Goal: Transaction & Acquisition: Purchase product/service

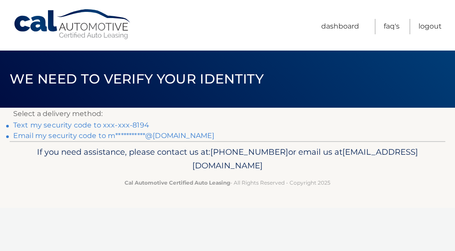
click at [129, 127] on link "Text my security code to xxx-xxx-8194" at bounding box center [81, 125] width 136 height 8
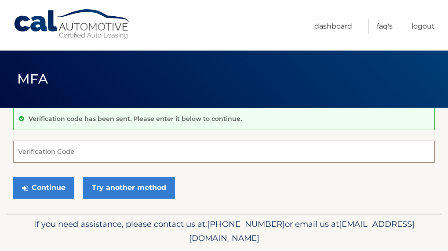
click at [73, 152] on input "Verification Code" at bounding box center [224, 152] width 422 height 22
type input "553558"
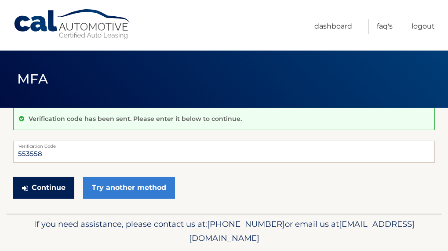
click at [35, 188] on button "Continue" at bounding box center [43, 188] width 61 height 22
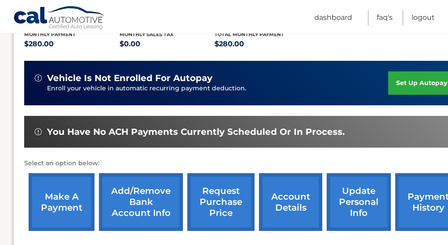
scroll to position [220, 0]
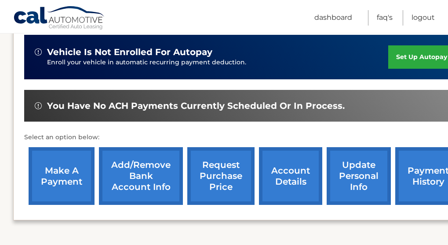
click at [60, 166] on link "make a payment" at bounding box center [62, 176] width 66 height 58
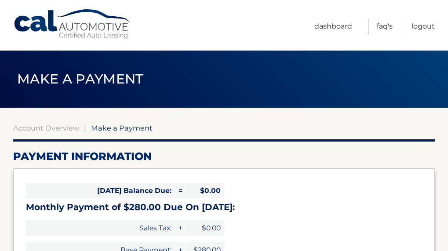
select select "ODQ2ZDlkYmItYmJlZC00YjA0LTg0ZDQtMTE4YzhlNDMxOGYw"
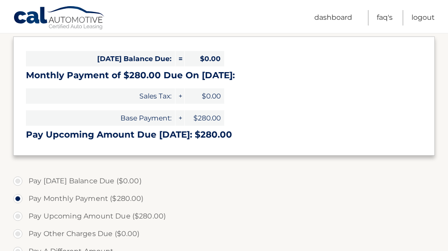
scroll to position [176, 0]
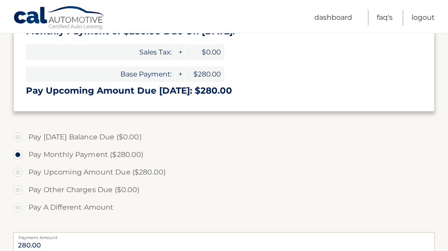
click at [19, 174] on label "Pay Upcoming Amount Due ($280.00)" at bounding box center [224, 173] width 422 height 18
click at [19, 174] on input "Pay Upcoming Amount Due ($280.00)" at bounding box center [21, 171] width 9 height 14
radio input "true"
click at [19, 157] on label "Pay Monthly Payment ($280.00)" at bounding box center [224, 155] width 422 height 18
click at [19, 157] on input "Pay Monthly Payment ($280.00)" at bounding box center [21, 153] width 9 height 14
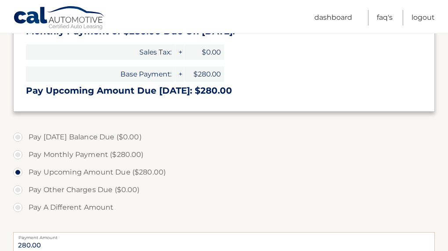
radio input "true"
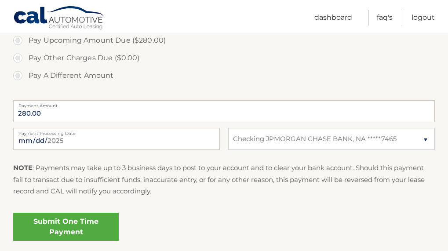
scroll to position [264, 0]
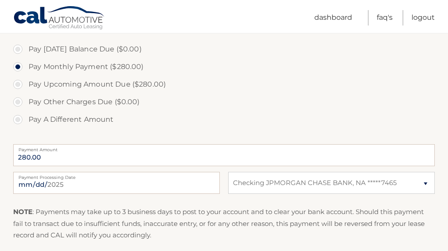
click at [55, 83] on label "Pay Upcoming Amount Due ($280.00)" at bounding box center [224, 85] width 422 height 18
click at [26, 83] on input "Pay Upcoming Amount Due ($280.00)" at bounding box center [21, 83] width 9 height 14
radio input "true"
click at [49, 67] on label "Pay Monthly Payment ($280.00)" at bounding box center [224, 67] width 422 height 18
click at [26, 67] on input "Pay Monthly Payment ($280.00)" at bounding box center [21, 65] width 9 height 14
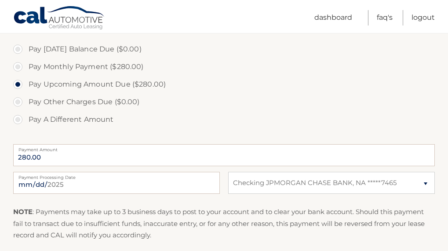
radio input "true"
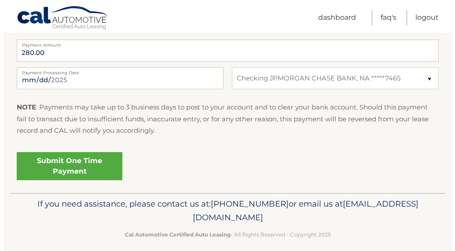
scroll to position [377, 0]
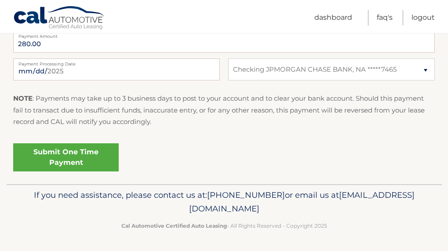
click at [85, 165] on link "Submit One Time Payment" at bounding box center [66, 157] width 106 height 28
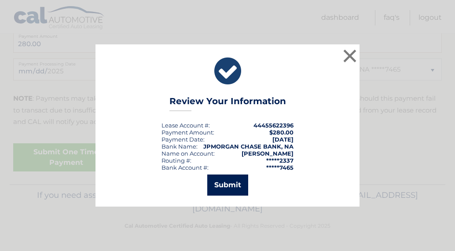
click at [235, 186] on button "Submit" at bounding box center [227, 185] width 41 height 21
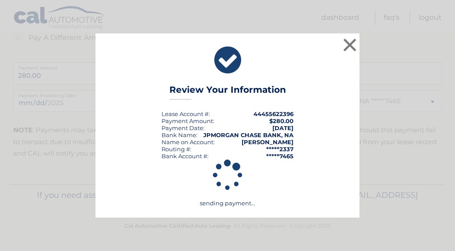
scroll to position [346, 0]
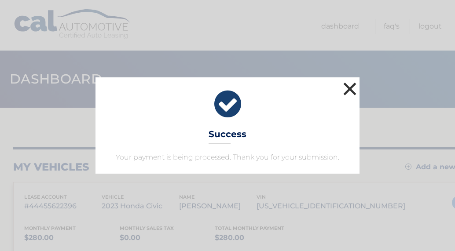
click at [350, 92] on button "×" at bounding box center [350, 89] width 18 height 18
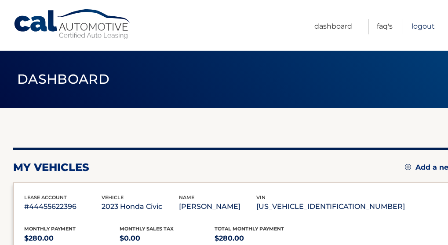
click at [421, 26] on link "Logout" at bounding box center [423, 26] width 23 height 15
